Goal: Navigation & Orientation: Find specific page/section

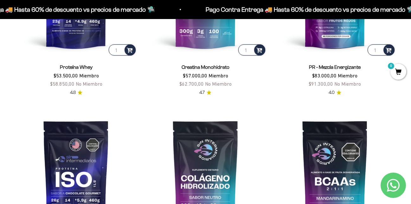
scroll to position [222, 0]
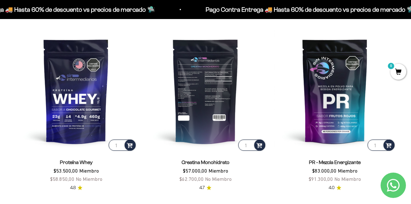
click at [196, 112] on img at bounding box center [205, 91] width 122 height 122
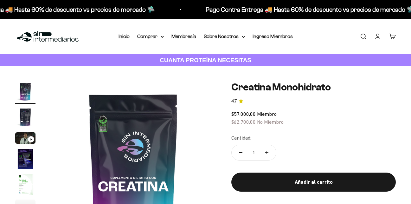
click at [25, 91] on img "Ir al artículo 1" at bounding box center [25, 91] width 20 height 20
click at [99, 122] on img at bounding box center [133, 163] width 165 height 165
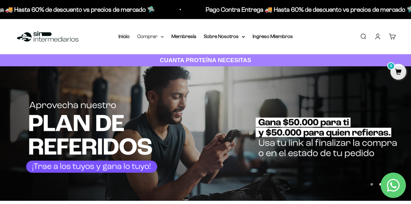
click at [163, 37] on icon at bounding box center [162, 36] width 3 height 1
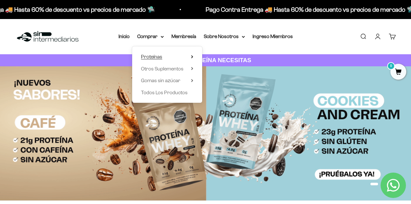
click at [169, 56] on summary "Proteínas" at bounding box center [167, 57] width 52 height 8
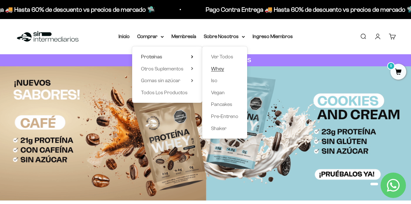
click at [220, 70] on span "Whey" at bounding box center [217, 68] width 13 height 5
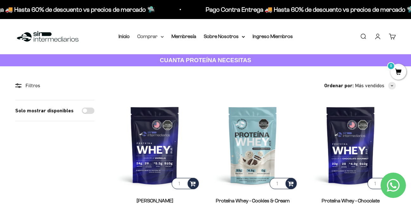
click at [160, 37] on summary "Comprar" at bounding box center [150, 36] width 27 height 8
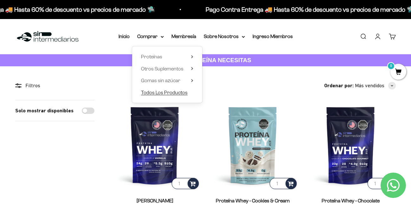
click at [180, 93] on span "Todos Los Productos" at bounding box center [164, 92] width 47 height 5
